Goal: Transaction & Acquisition: Purchase product/service

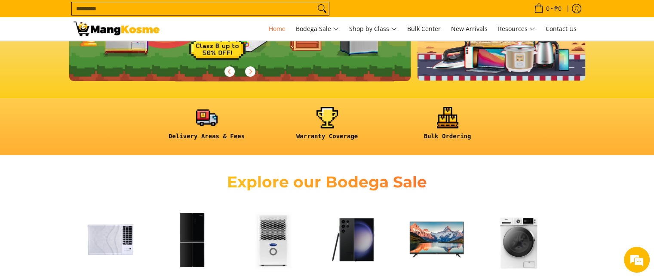
scroll to position [258, 0]
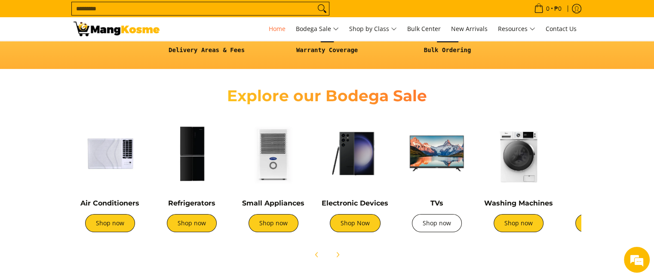
click at [432, 223] on link "Shop now" at bounding box center [437, 223] width 50 height 18
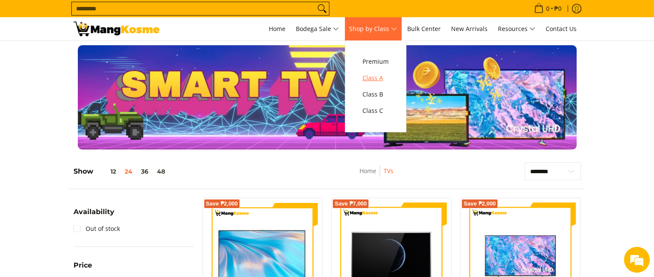
click at [378, 78] on span "Class A" at bounding box center [376, 78] width 26 height 11
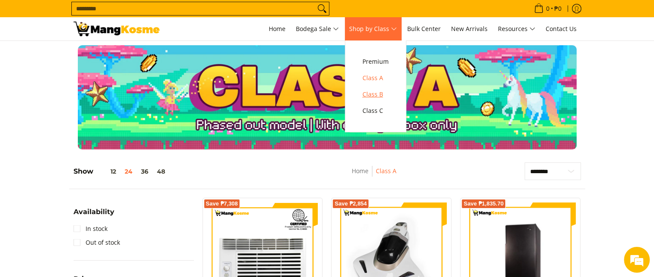
click at [385, 90] on span "Class B" at bounding box center [376, 94] width 26 height 11
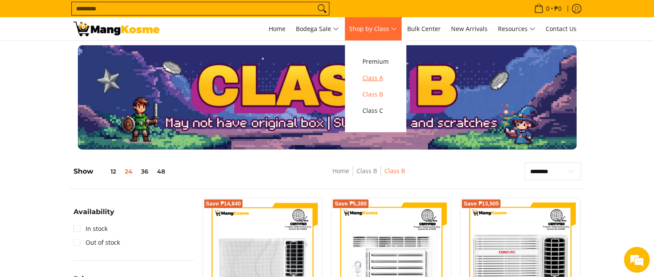
click at [377, 74] on span "Class A" at bounding box center [376, 78] width 26 height 11
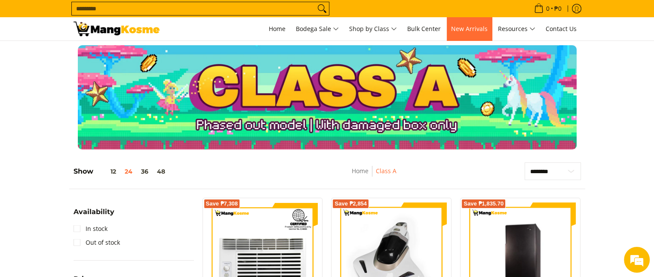
click at [464, 28] on span "New Arrivals" at bounding box center [469, 29] width 37 height 8
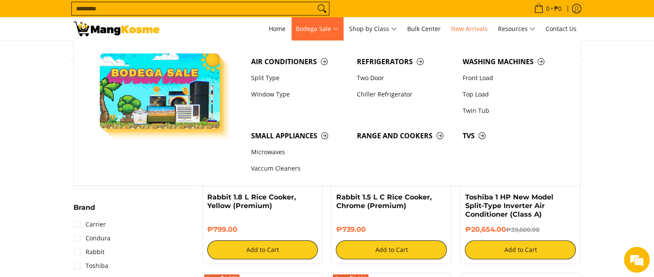
click at [317, 31] on span "Bodega Sale" at bounding box center [317, 29] width 43 height 11
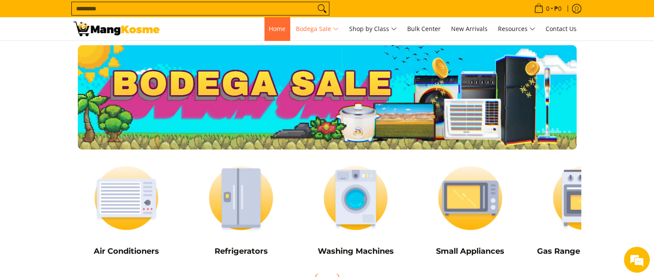
click at [271, 26] on span "Home" at bounding box center [277, 29] width 17 height 8
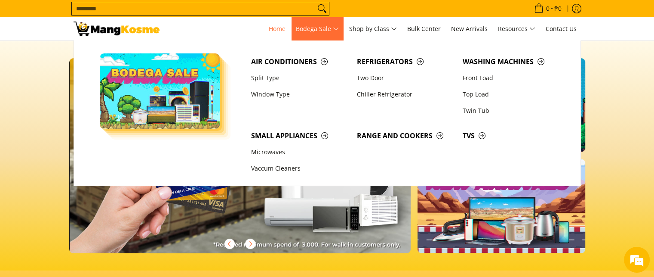
scroll to position [0, 684]
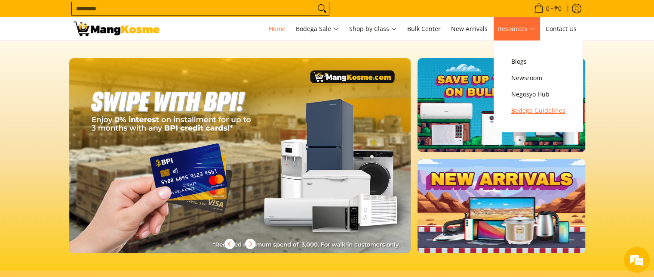
click at [520, 114] on span "Bodega Guidelines" at bounding box center [538, 110] width 54 height 11
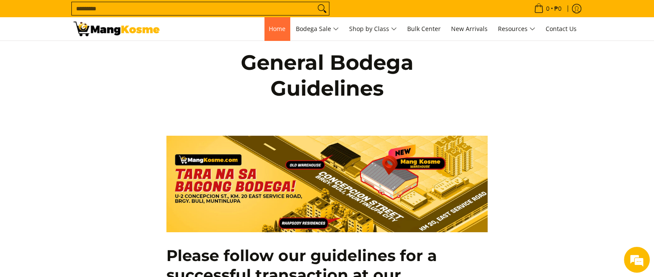
click at [280, 34] on link "Home" at bounding box center [277, 28] width 25 height 23
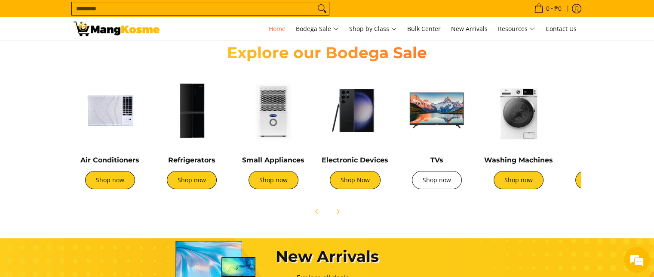
click at [443, 178] on link "Shop now" at bounding box center [437, 180] width 50 height 18
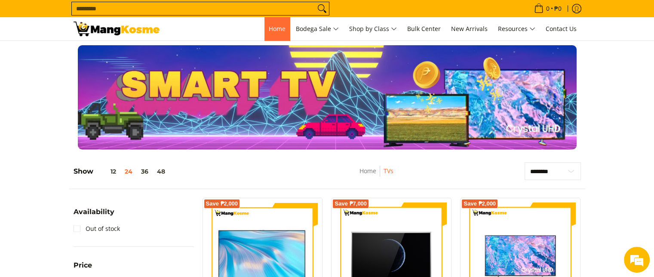
click at [271, 30] on span "Home" at bounding box center [277, 29] width 17 height 8
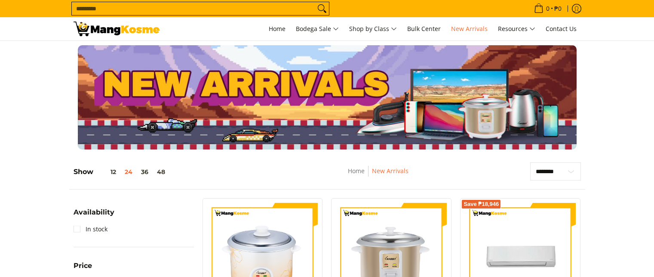
click at [371, 203] on img at bounding box center [391, 258] width 111 height 111
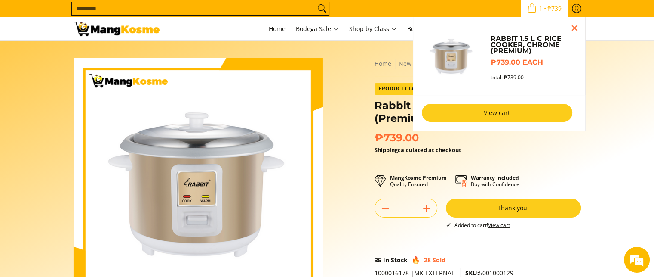
click at [509, 113] on link "View cart" at bounding box center [497, 113] width 151 height 18
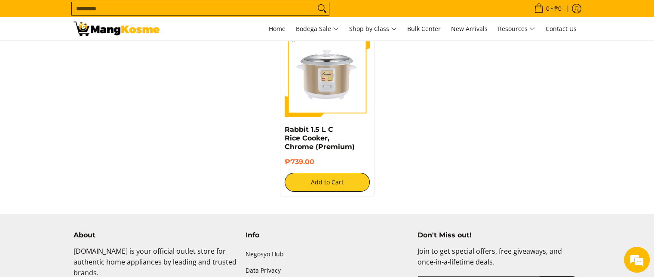
scroll to position [172, 0]
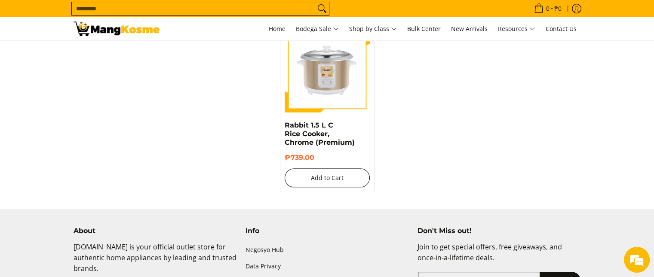
click at [325, 174] on button "Add to Cart" at bounding box center [327, 177] width 85 height 19
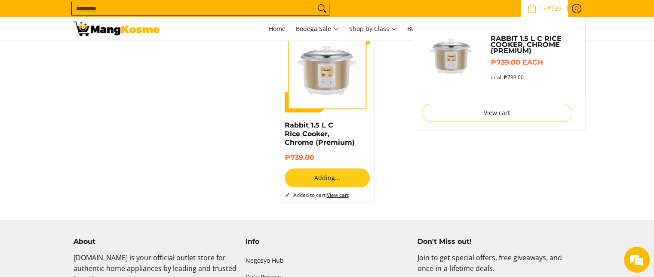
scroll to position [510, 0]
click at [533, 9] on span "Cart" at bounding box center [532, 7] width 12 height 9
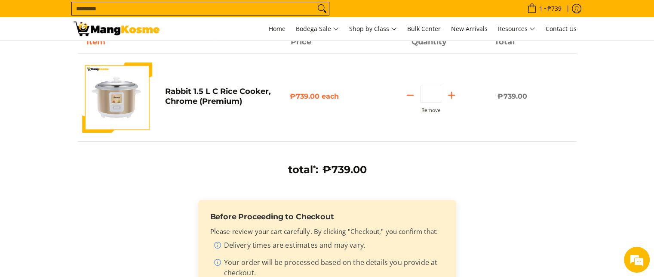
scroll to position [43, 0]
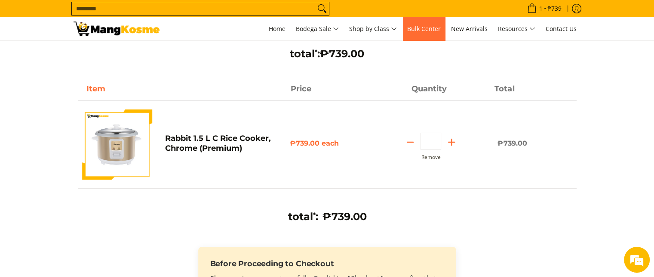
click at [437, 31] on span "Bulk Center" at bounding box center [424, 29] width 34 height 8
